Goal: Information Seeking & Learning: Learn about a topic

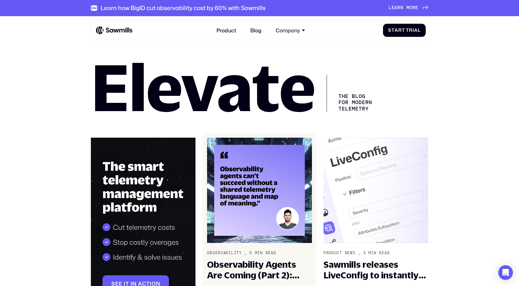
click at [258, 174] on img at bounding box center [259, 190] width 105 height 105
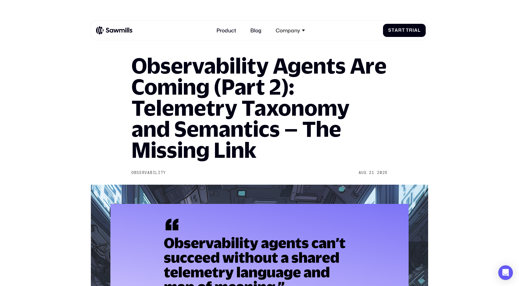
scroll to position [24, 0]
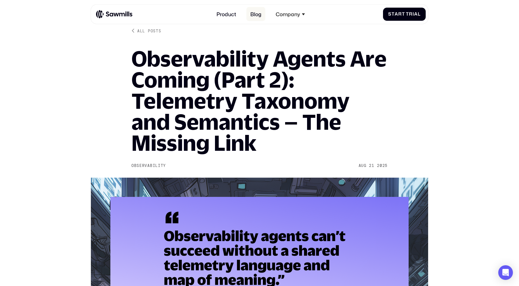
click at [265, 13] on link "Blog" at bounding box center [255, 14] width 19 height 14
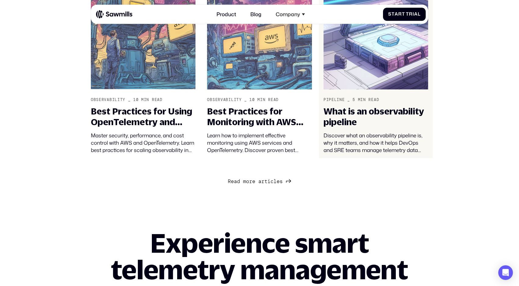
scroll to position [547, 0]
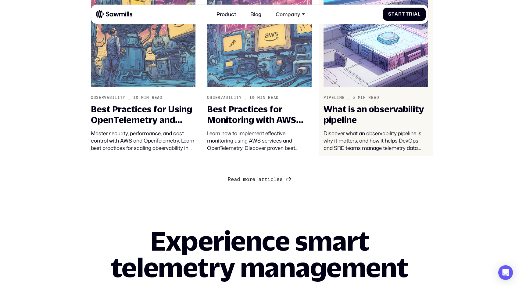
click at [390, 124] on div "What is an observability pipeline" at bounding box center [376, 114] width 105 height 21
